Goal: Transaction & Acquisition: Obtain resource

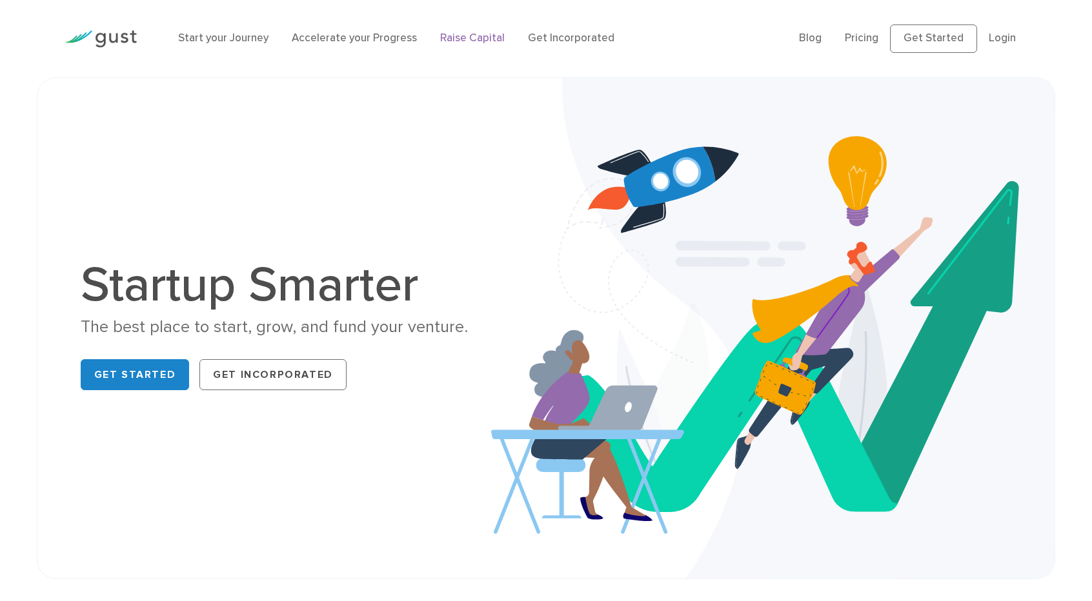
click at [505, 45] on link "Raise Capital" at bounding box center [472, 38] width 65 height 13
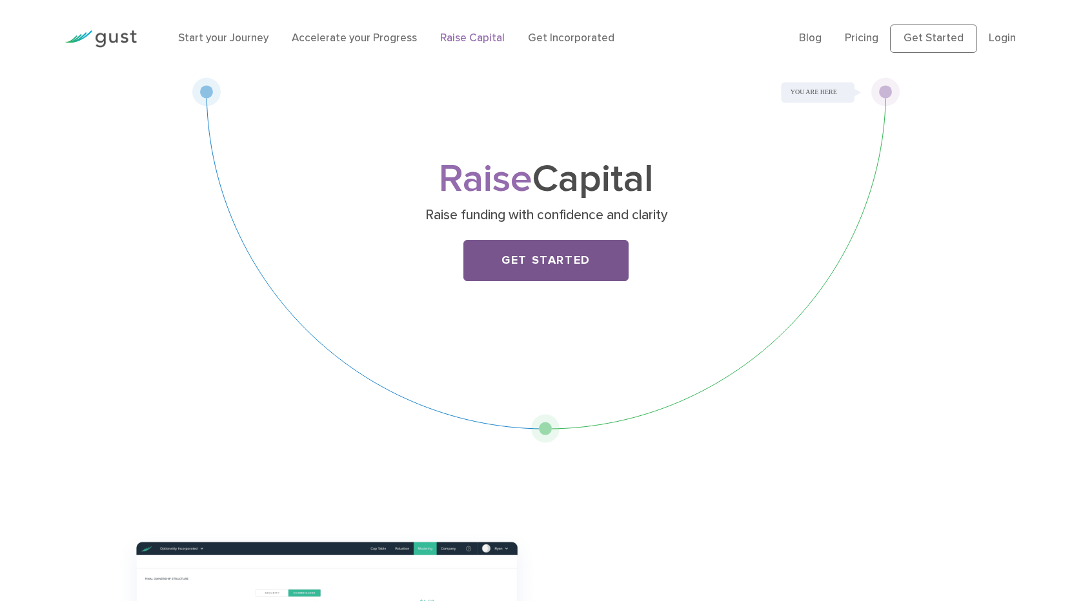
click at [567, 281] on link "Get Started" at bounding box center [545, 260] width 165 height 41
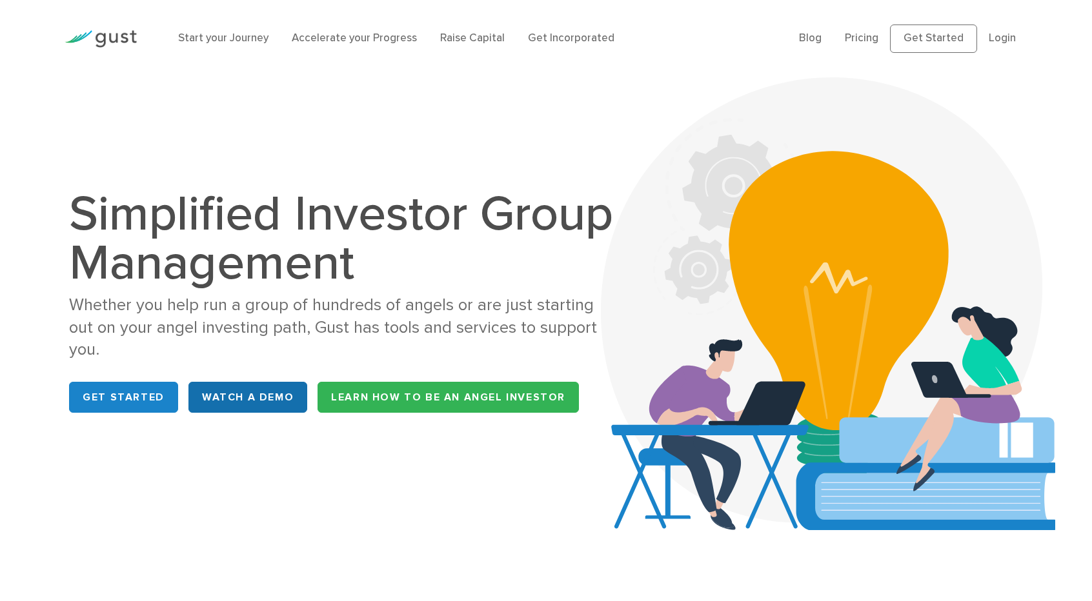
click at [284, 413] on link "WATCH A DEMO" at bounding box center [247, 397] width 119 height 31
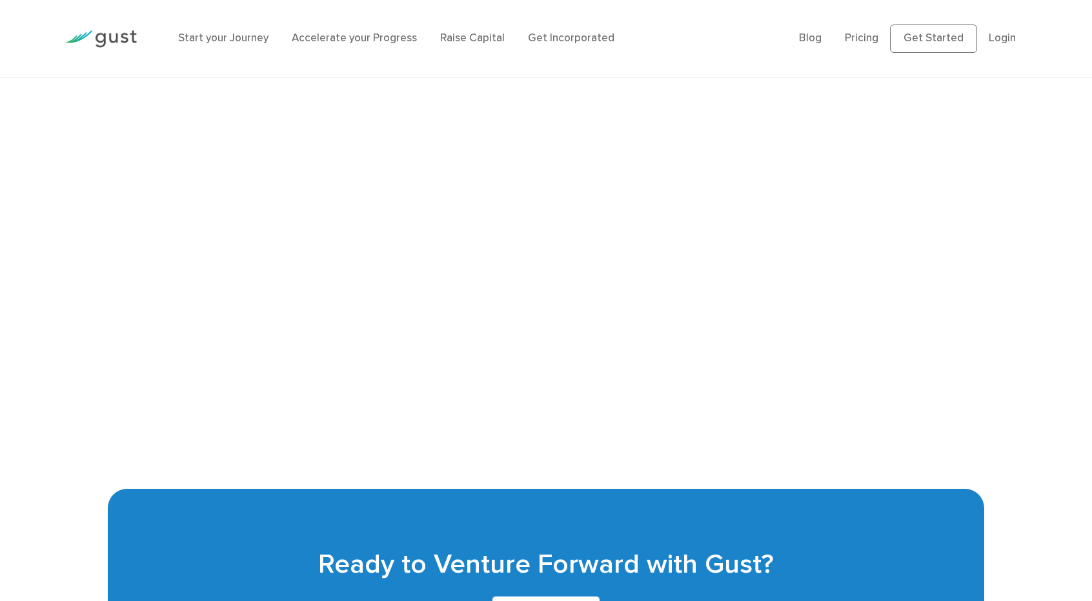
scroll to position [2827, 0]
